Goal: Task Accomplishment & Management: Complete application form

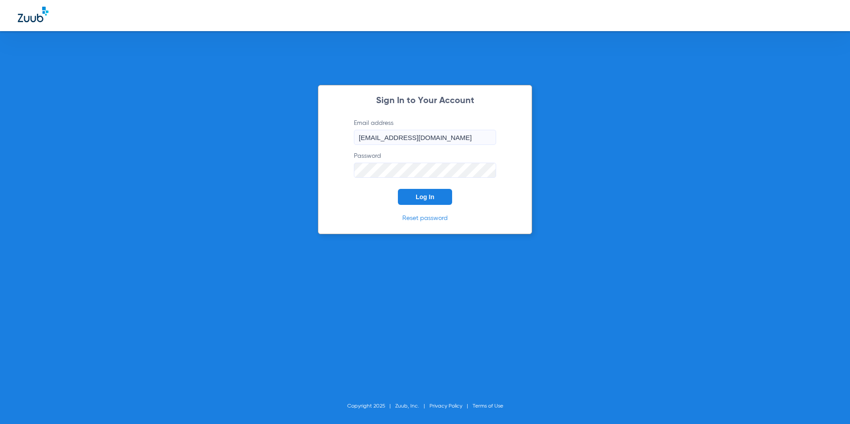
click at [429, 193] on button "Log In" at bounding box center [425, 197] width 54 height 16
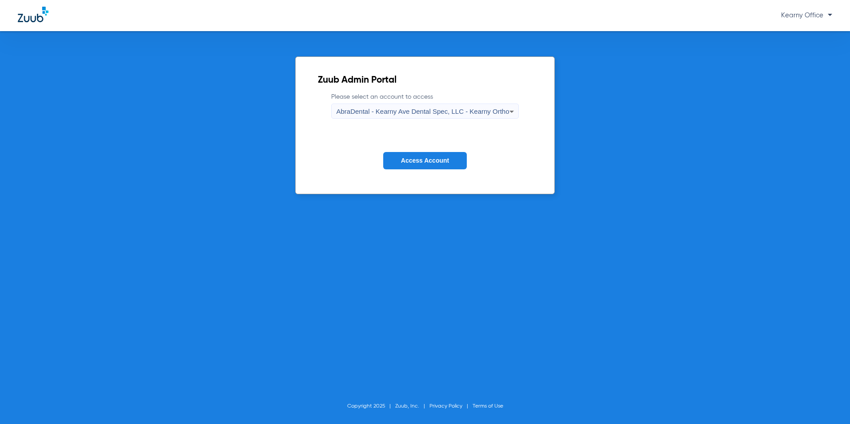
click at [448, 111] on span "AbraDental - Kearny Ave Dental Spec, LLC - Kearny Ortho" at bounding box center [422, 112] width 173 height 8
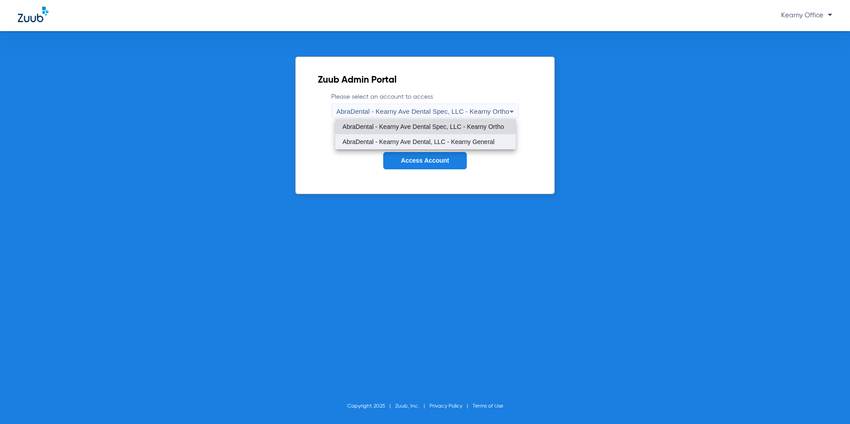
click at [440, 142] on span "AbraDental - Kearny Ave Dental, LLC - Kearny General" at bounding box center [418, 142] width 152 height 6
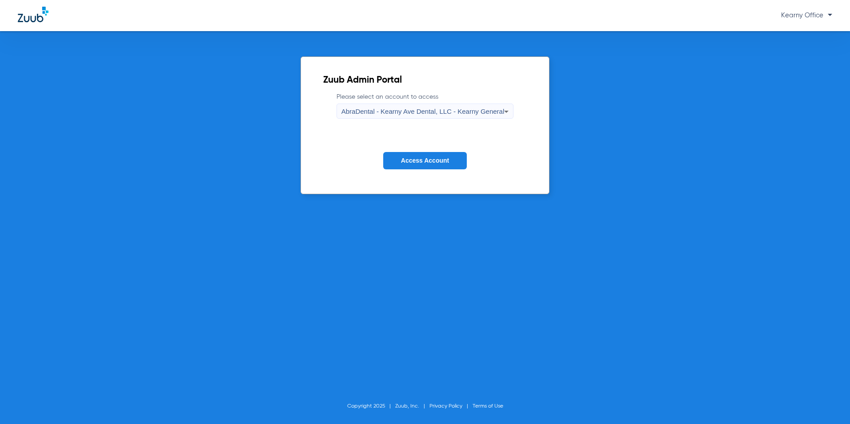
click at [410, 163] on span "Access Account" at bounding box center [425, 160] width 48 height 7
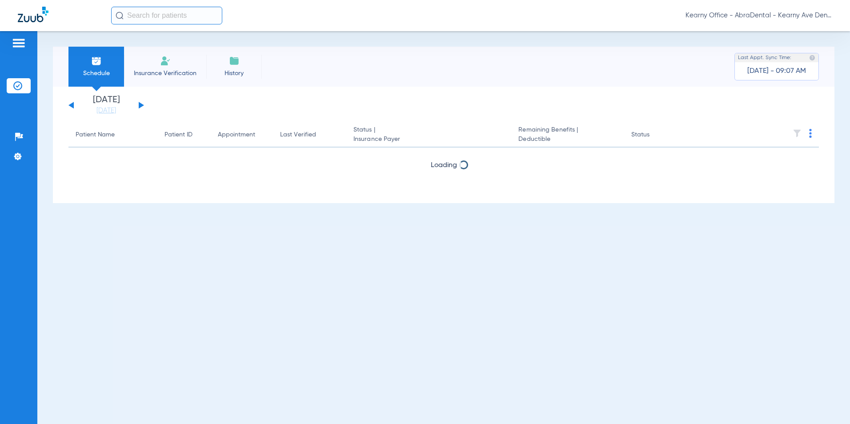
click at [169, 71] on span "Insurance Verification" at bounding box center [165, 73] width 69 height 9
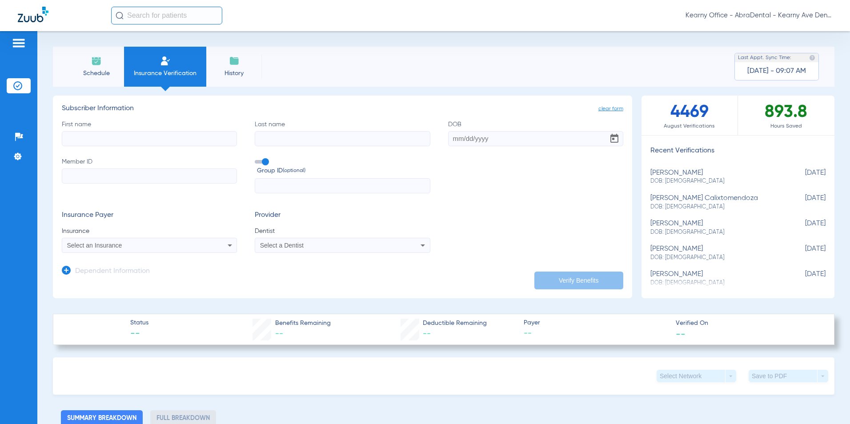
click at [115, 180] on input "Member ID" at bounding box center [149, 176] width 175 height 15
paste input "268W20974"
type input "268W20974"
click at [277, 184] on input "text" at bounding box center [342, 185] width 175 height 15
paste input "DNYS01PF7A"
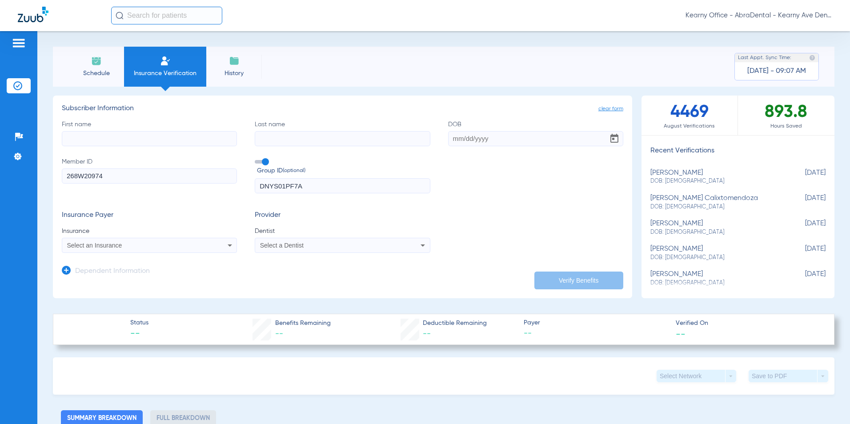
type input "DNYS01PF7A"
click at [96, 145] on input "First name" at bounding box center [149, 138] width 175 height 15
click at [97, 139] on input "First name" at bounding box center [149, 138] width 175 height 15
paste input "[PERSON_NAME]"
type input "[PERSON_NAME]"
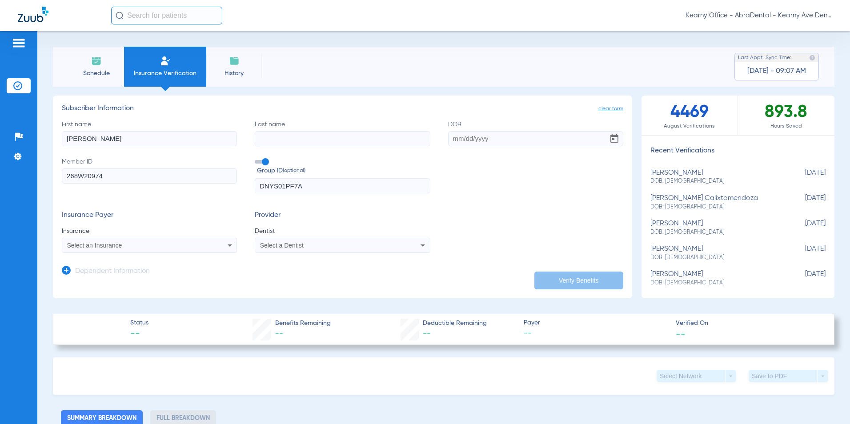
click at [316, 142] on input "Last name" at bounding box center [342, 138] width 175 height 15
paste input "[PERSON_NAME][GEOGRAPHIC_DATA]"
click at [283, 139] on input "[PERSON_NAME][GEOGRAPHIC_DATA]" at bounding box center [342, 138] width 175 height 15
type input "[PERSON_NAME]"
click at [485, 135] on input "DOB" at bounding box center [535, 138] width 175 height 15
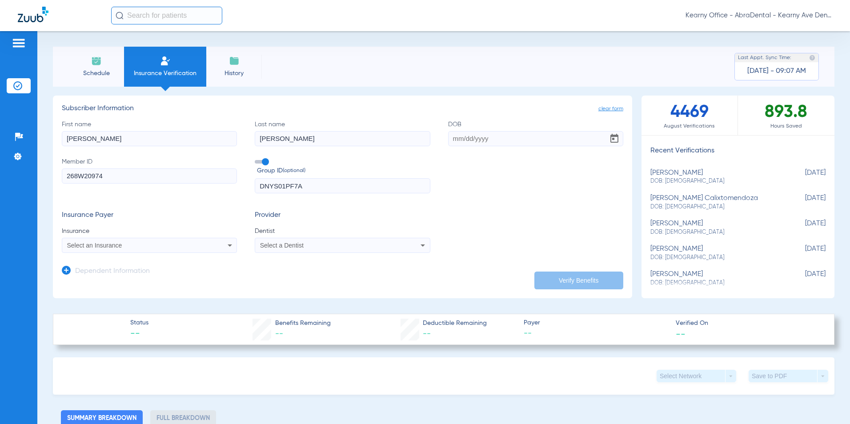
paste input "[DATE]"
type input "[DATE]"
click at [67, 271] on icon at bounding box center [66, 270] width 9 height 9
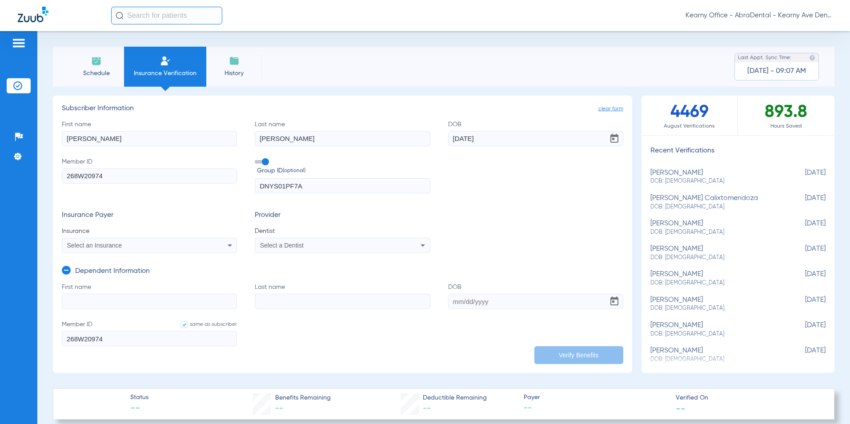
drag, startPoint x: 105, startPoint y: 295, endPoint x: 106, endPoint y: 304, distance: 8.9
click at [105, 295] on input "First name" at bounding box center [149, 301] width 175 height 15
paste input "[PERSON_NAME]"
type input "[PERSON_NAME]"
click at [306, 295] on input "Last name" at bounding box center [342, 301] width 175 height 15
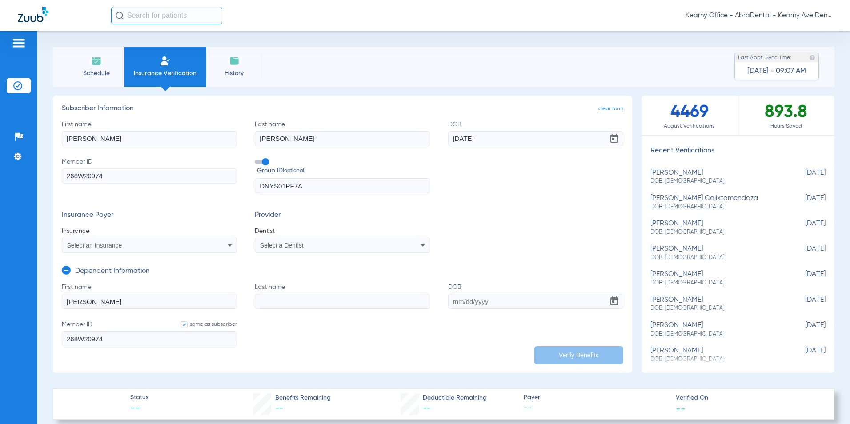
paste input "[PERSON_NAME]"
type input "[PERSON_NAME]"
click at [458, 299] on input "DOB" at bounding box center [535, 301] width 175 height 15
paste input "[DATE]"
type input "[DATE]"
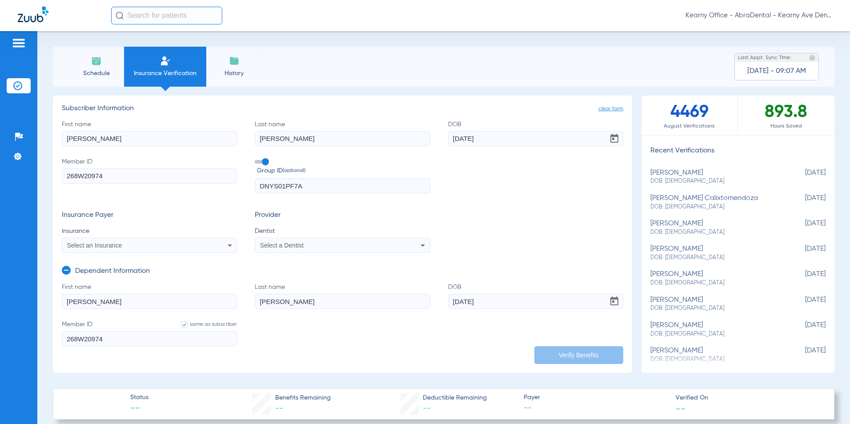
click at [141, 241] on mat-select "Select an Insurance" at bounding box center [149, 245] width 175 height 15
click at [136, 249] on div "Select an Insurance" at bounding box center [149, 245] width 174 height 11
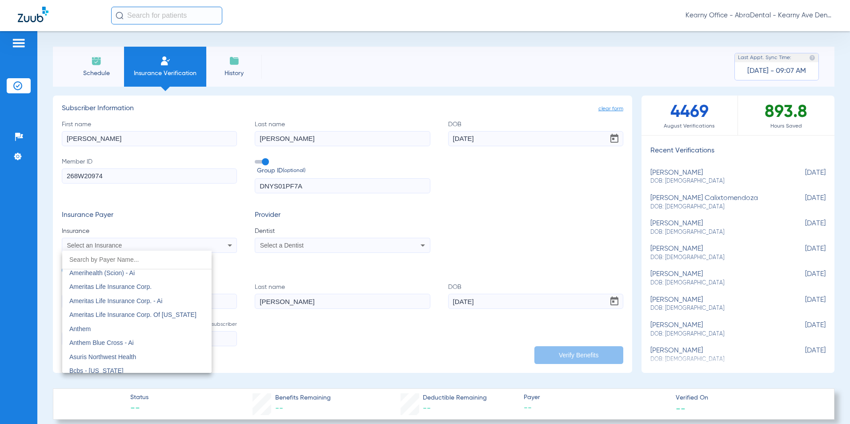
scroll to position [311, 0]
click at [124, 319] on mat-option "Anthem" at bounding box center [136, 316] width 149 height 14
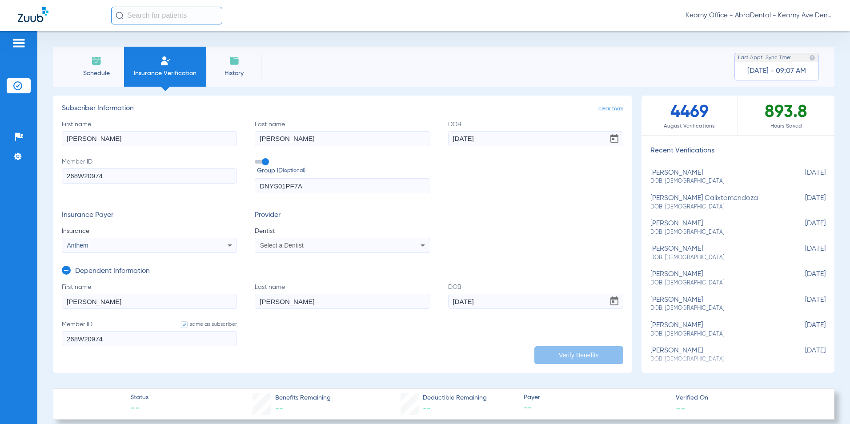
click at [305, 247] on div "Select a Dentist" at bounding box center [326, 245] width 132 height 6
type input "GAN [PERSON_NAME]"
drag, startPoint x: 323, startPoint y: 275, endPoint x: 329, endPoint y: 293, distance: 19.6
click at [323, 275] on mat-option "[PERSON_NAME] 1124722202" at bounding box center [328, 276] width 149 height 14
click at [572, 354] on button "Verify Benefits" at bounding box center [579, 355] width 89 height 18
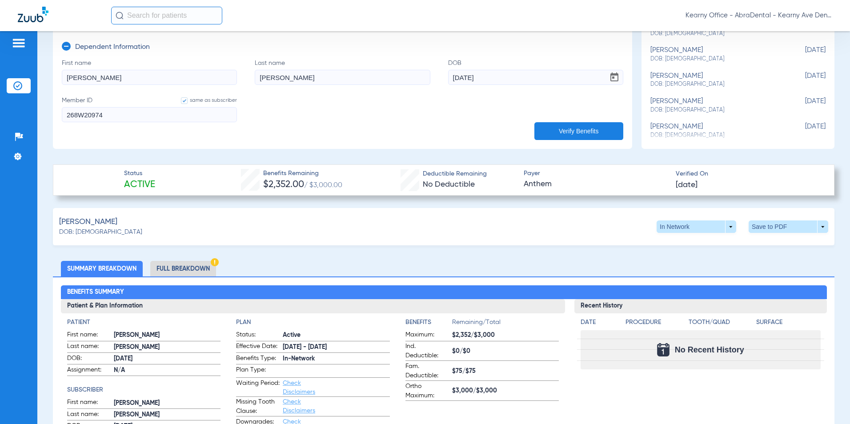
scroll to position [267, 0]
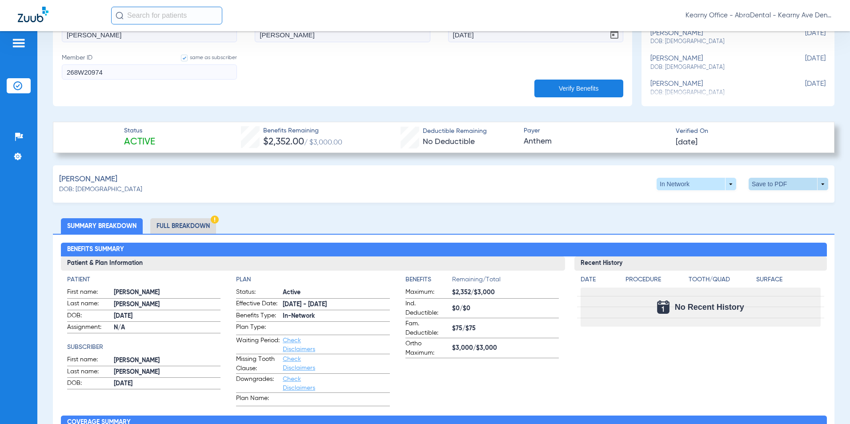
click at [757, 183] on span at bounding box center [789, 184] width 80 height 12
click at [707, 205] on button "insert_drive_file Save to PDF" at bounding box center [706, 201] width 67 height 18
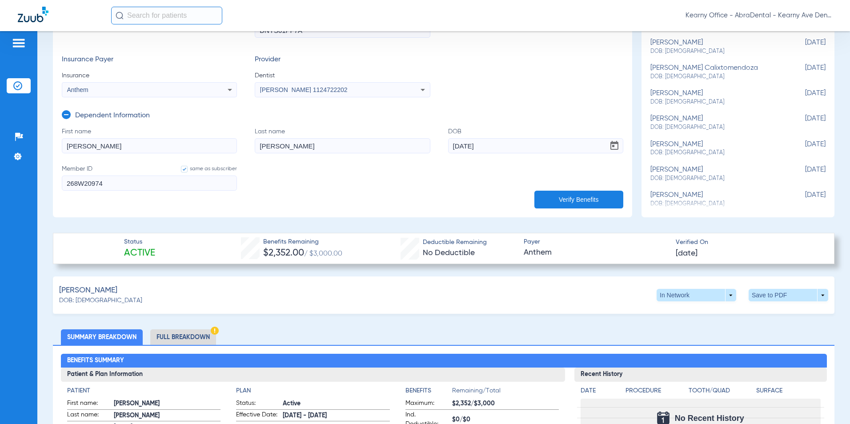
scroll to position [89, 0]
